Goal: Transaction & Acquisition: Purchase product/service

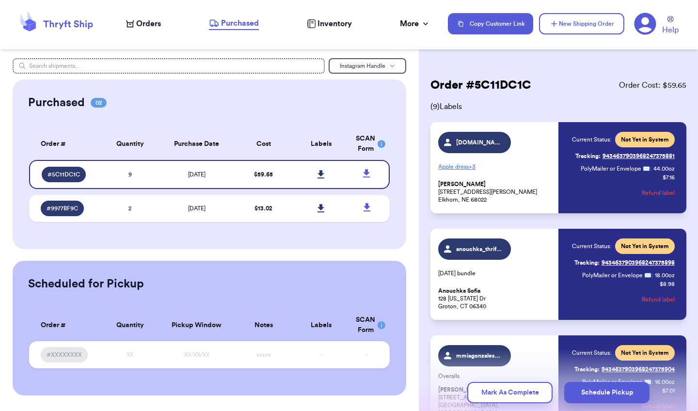
scroll to position [291, 0]
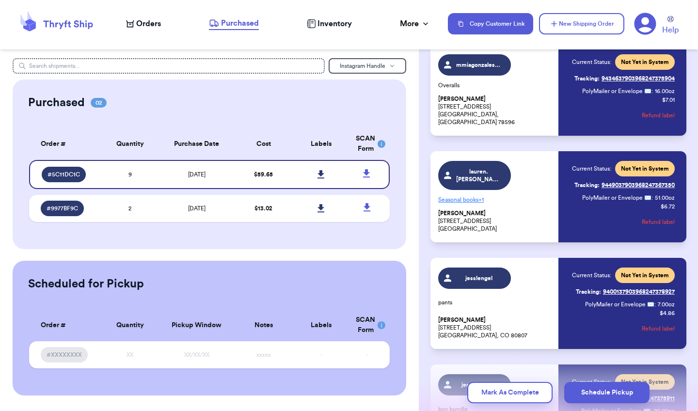
click at [141, 26] on span "Orders" at bounding box center [148, 24] width 25 height 12
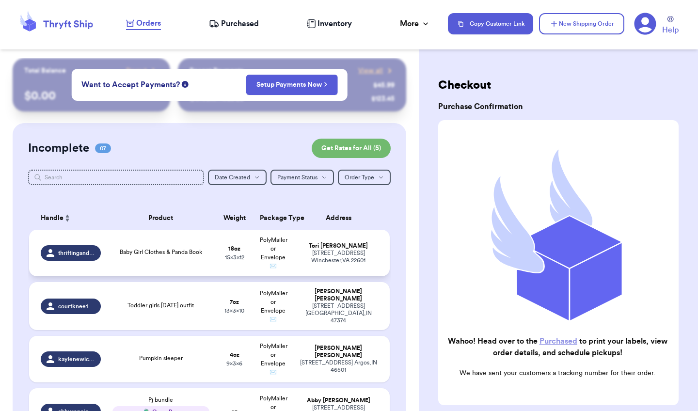
click at [316, 262] on div "[STREET_ADDRESS]" at bounding box center [338, 257] width 79 height 15
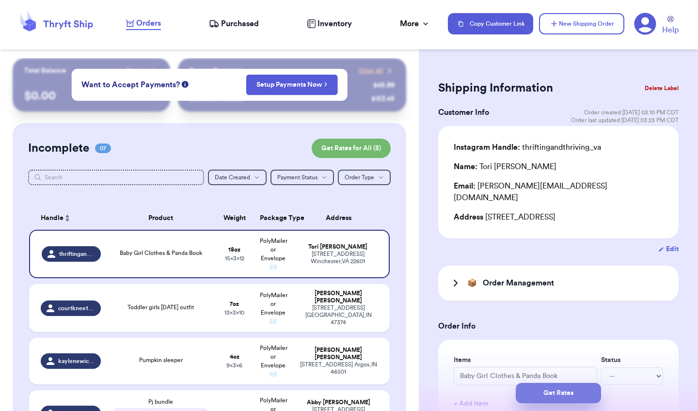
click at [544, 395] on button "Get Rates" at bounding box center [558, 393] width 85 height 20
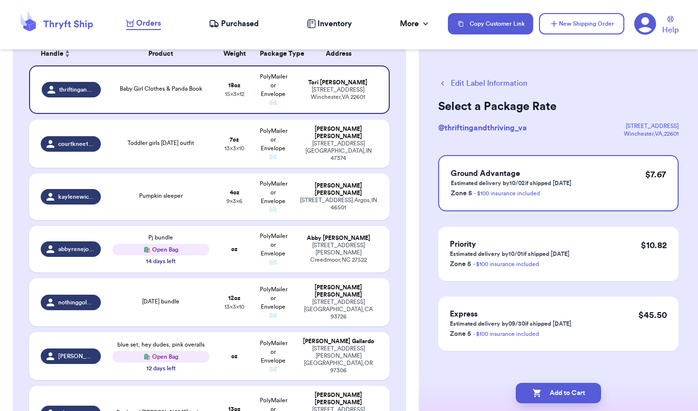
scroll to position [169, 0]
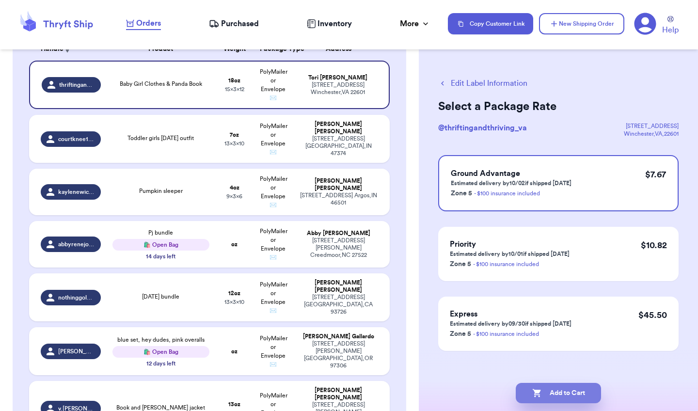
click at [566, 389] on button "Add to Cart" at bounding box center [558, 393] width 85 height 20
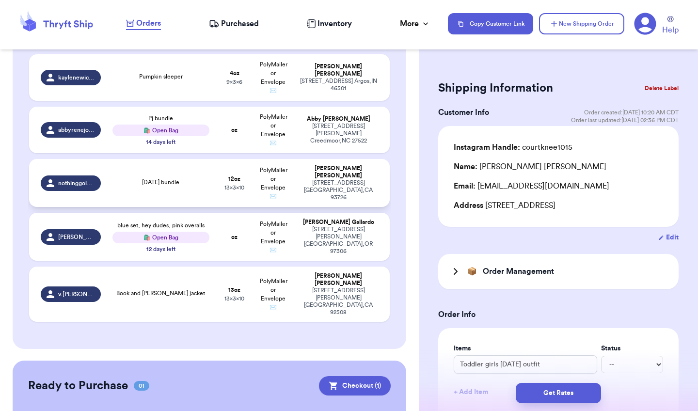
scroll to position [266, 0]
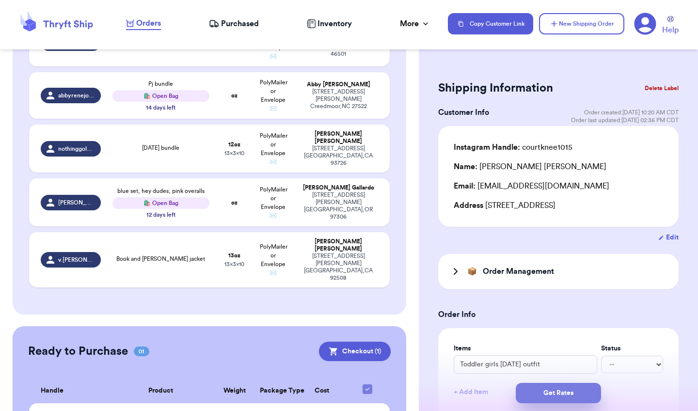
click at [581, 390] on button "Get Rates" at bounding box center [558, 393] width 85 height 20
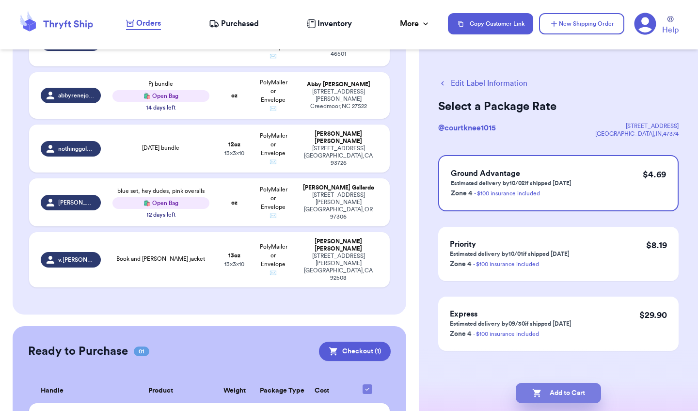
click at [564, 391] on button "Add to Cart" at bounding box center [558, 393] width 85 height 20
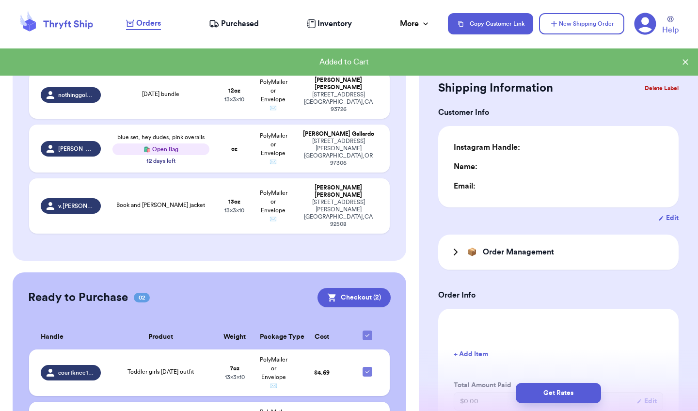
checkbox input "true"
type input "0"
type input "4"
type input "6"
type input "9"
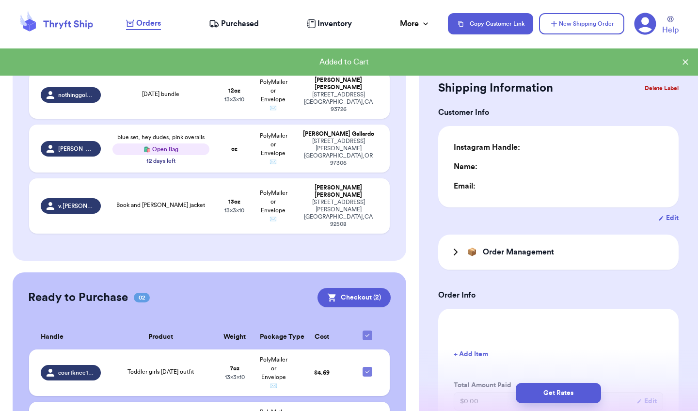
type input "0"
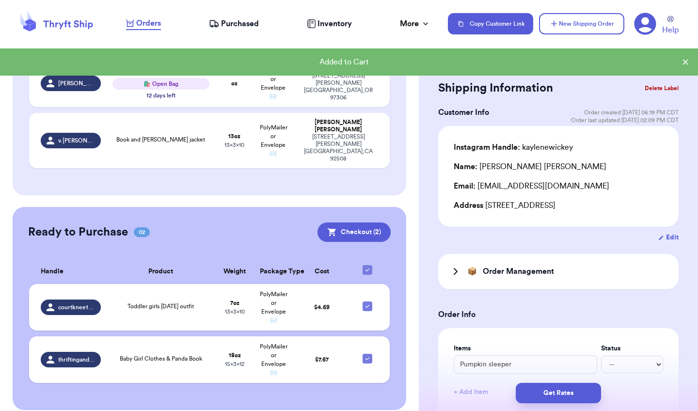
scroll to position [330, 0]
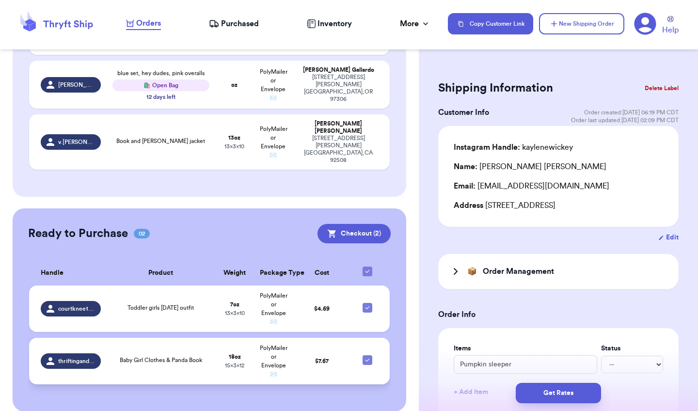
click at [367, 359] on icon at bounding box center [367, 360] width 4 height 3
click at [367, 355] on input "checkbox" at bounding box center [367, 355] width 0 height 0
checkbox input "false"
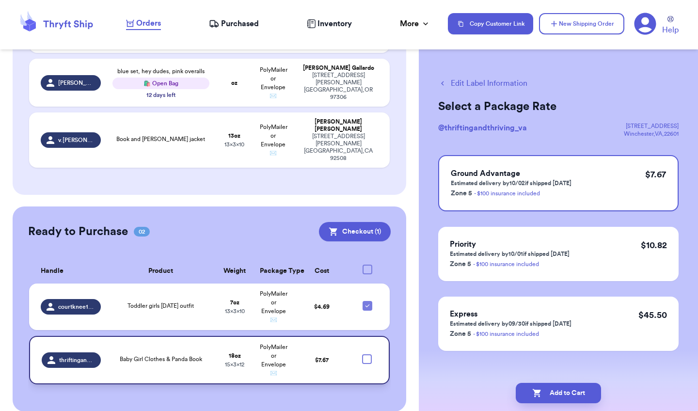
click at [367, 354] on div at bounding box center [367, 359] width 10 height 10
click at [367, 354] on input "checkbox" at bounding box center [366, 354] width 0 height 0
checkbox input "true"
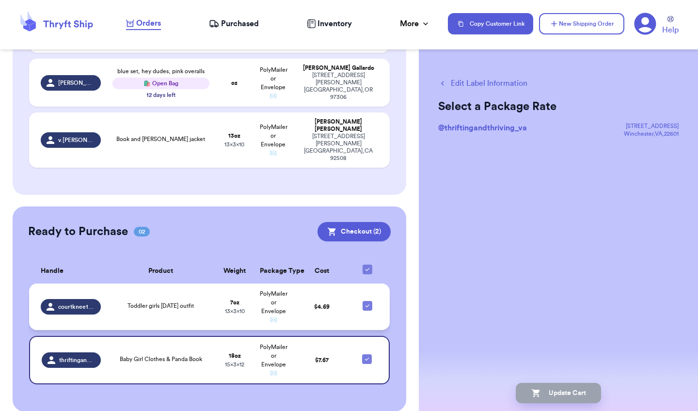
click at [367, 302] on icon at bounding box center [367, 306] width 8 height 8
click at [367, 300] on input "checkbox" at bounding box center [367, 300] width 0 height 0
checkbox input "false"
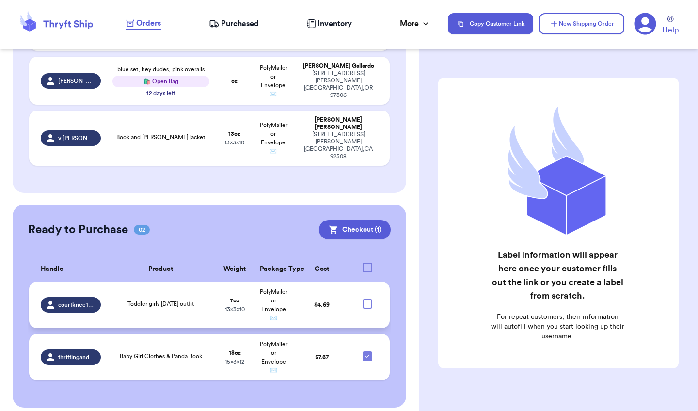
scroll to position [328, 0]
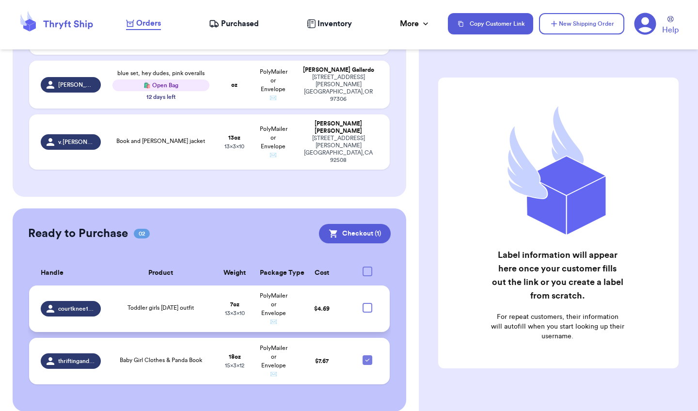
click at [66, 305] on span "courtknee1015" at bounding box center [76, 309] width 37 height 8
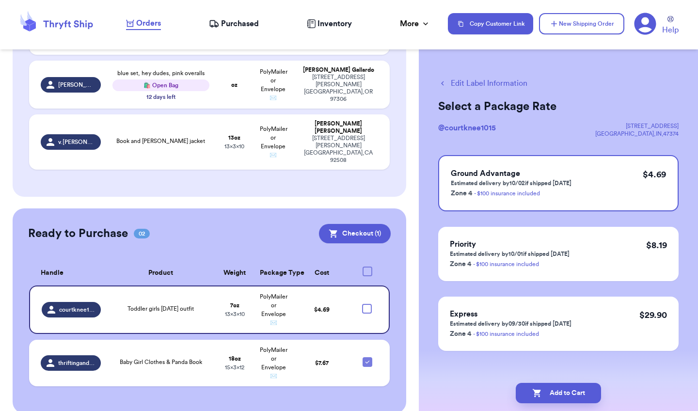
click at [445, 82] on icon "button" at bounding box center [442, 83] width 9 height 9
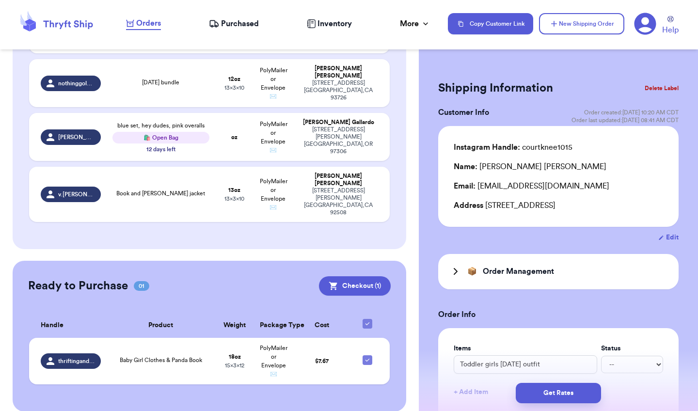
scroll to position [330, 0]
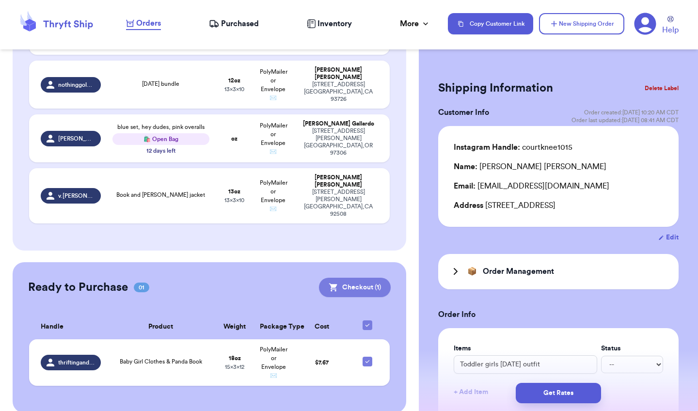
click at [380, 278] on button "Checkout ( 1 )" at bounding box center [355, 287] width 72 height 19
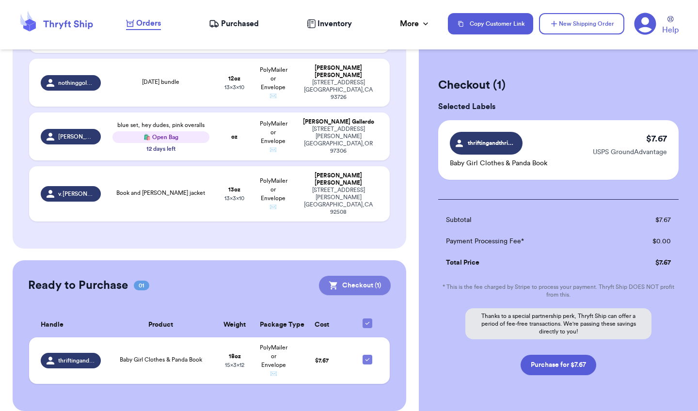
scroll to position [328, 0]
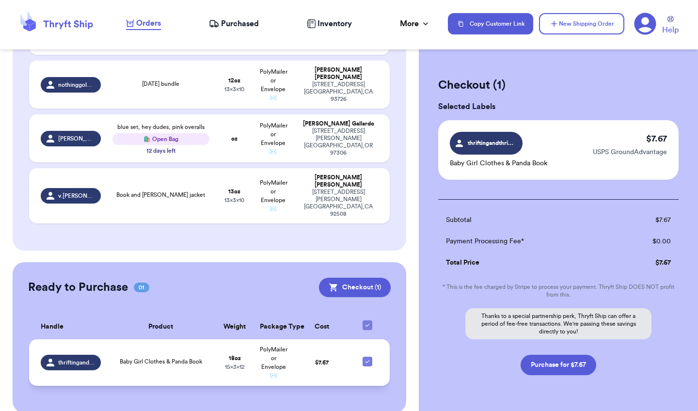
click at [72, 355] on div "thriftingandthriving_va" at bounding box center [71, 363] width 60 height 16
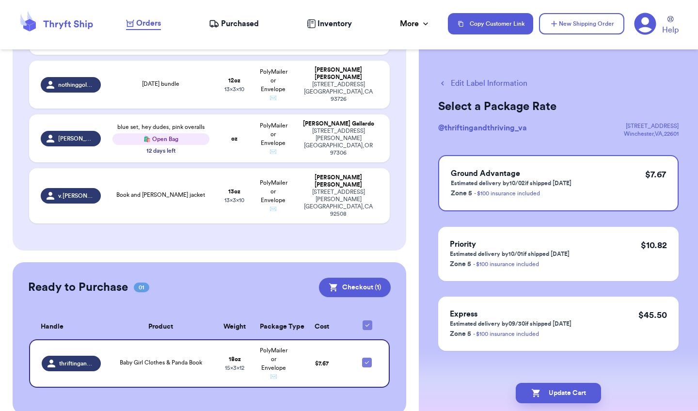
click at [442, 84] on icon "button" at bounding box center [442, 83] width 3 height 4
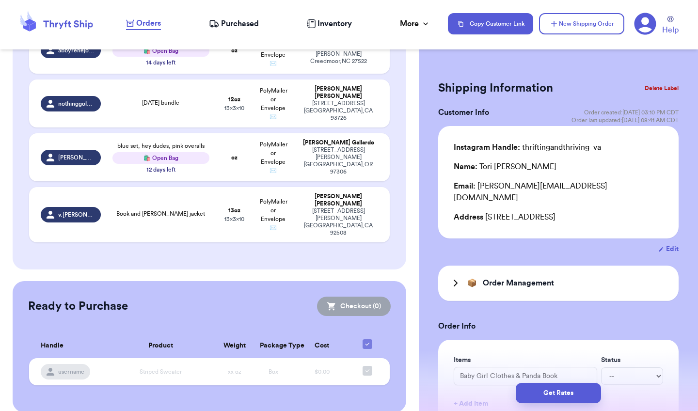
scroll to position [363, 0]
click at [559, 393] on button "Get Rates" at bounding box center [558, 393] width 85 height 20
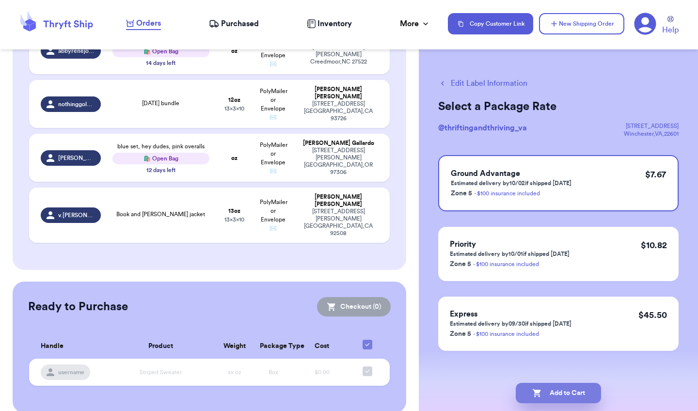
click at [565, 390] on button "Add to Cart" at bounding box center [558, 393] width 85 height 20
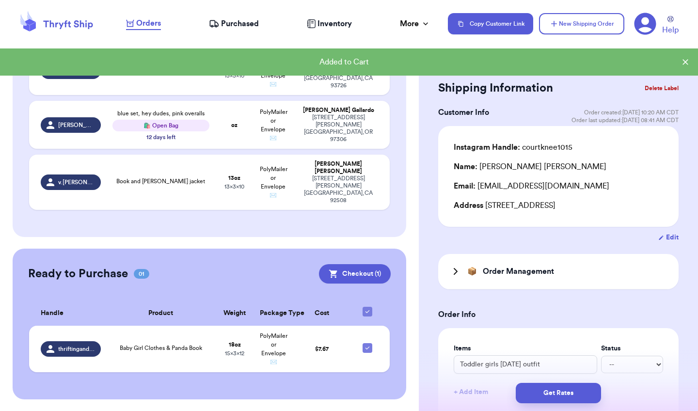
scroll to position [330, 0]
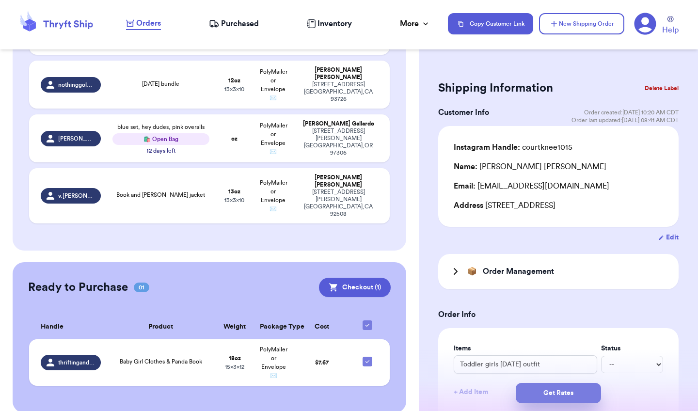
click at [559, 393] on button "Get Rates" at bounding box center [558, 393] width 85 height 20
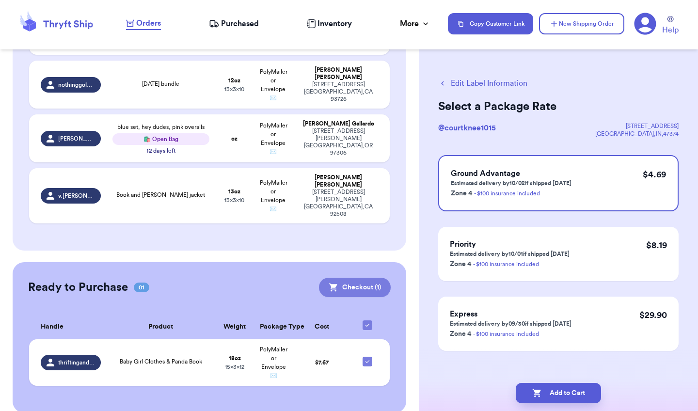
click at [360, 278] on button "Checkout ( 1 )" at bounding box center [355, 287] width 72 height 19
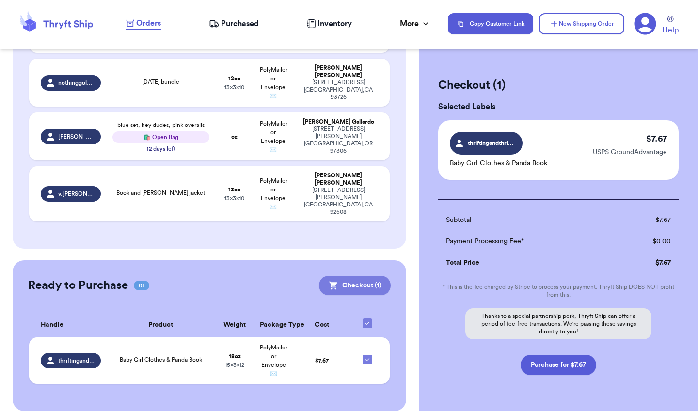
scroll to position [328, 0]
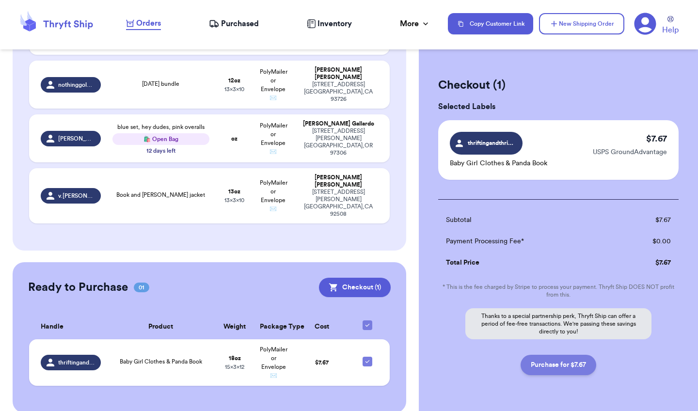
click at [553, 363] on button "Purchase for $7.67" at bounding box center [558, 365] width 76 height 20
checkbox input "false"
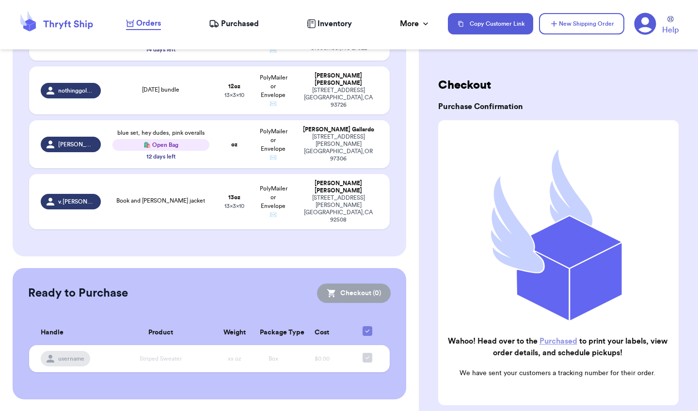
checkbox input "true"
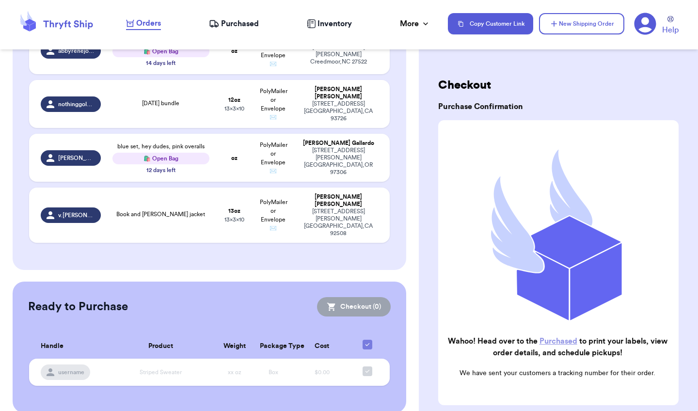
click at [242, 23] on span "Purchased" at bounding box center [240, 24] width 38 height 12
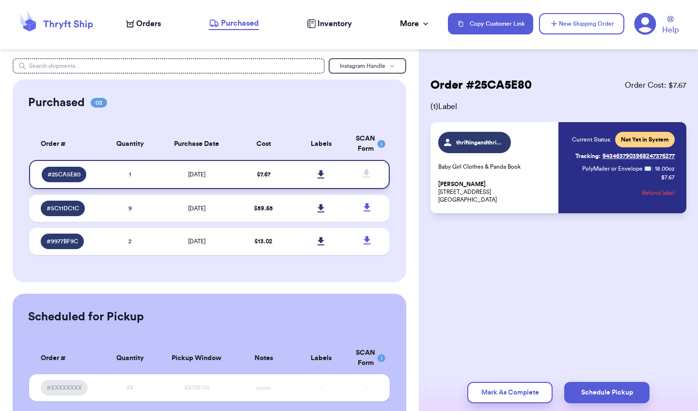
click at [317, 176] on link at bounding box center [321, 174] width 21 height 21
